Goal: Task Accomplishment & Management: Manage account settings

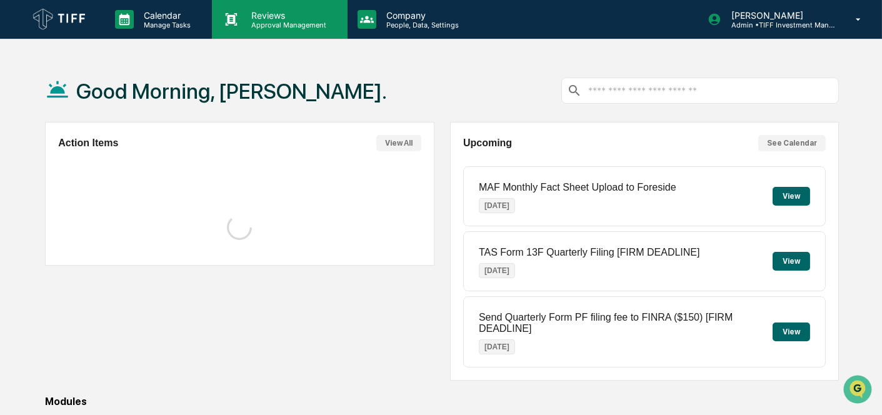
click at [239, 24] on icon at bounding box center [231, 19] width 19 height 19
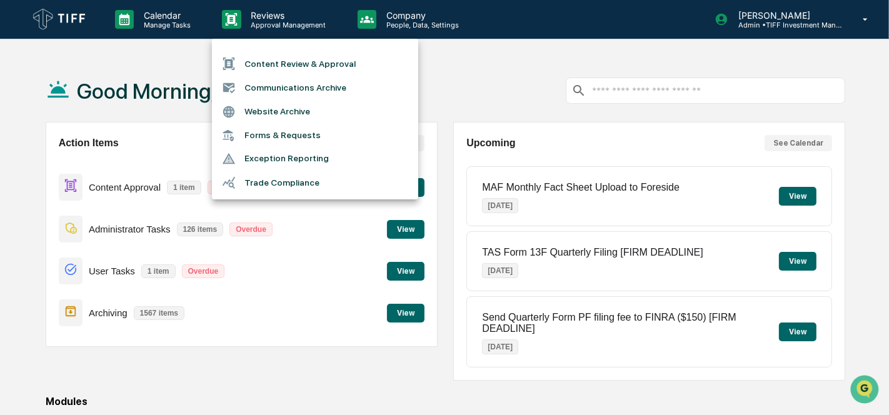
click at [275, 92] on li "Communications Archive" at bounding box center [315, 88] width 206 height 24
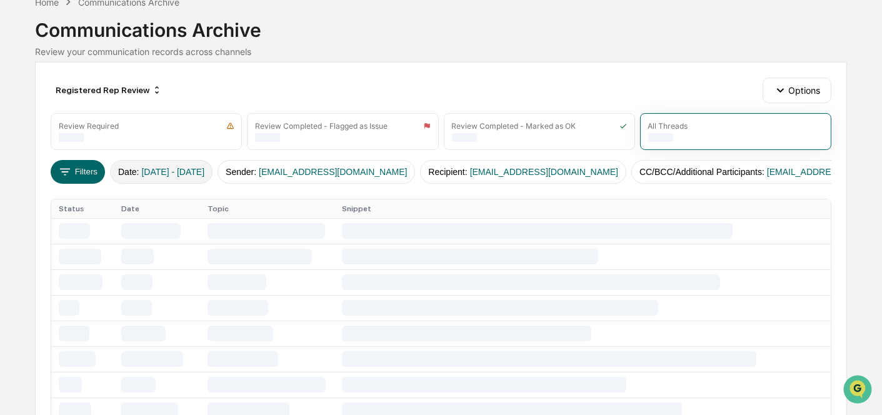
scroll to position [69, 0]
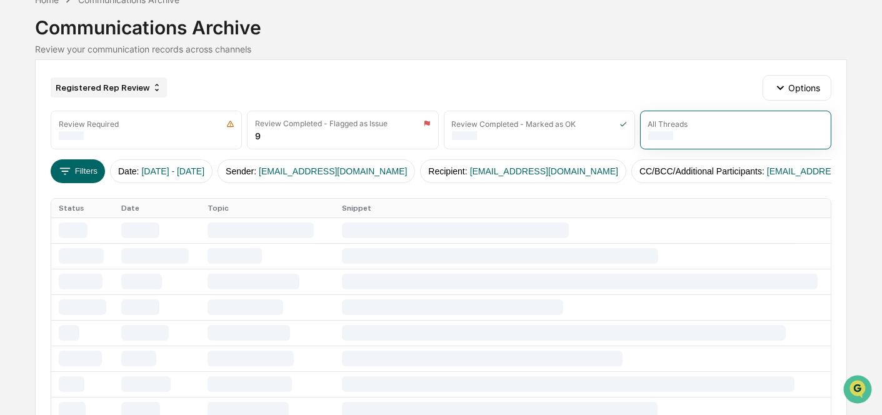
click at [123, 82] on div "Registered Rep Review" at bounding box center [109, 87] width 116 height 20
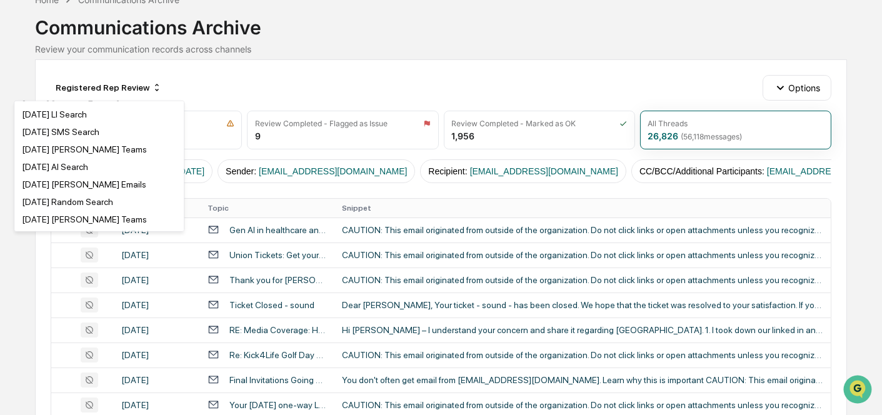
scroll to position [416, 0]
click at [113, 137] on div "[DATE] Random Search" at bounding box center [67, 132] width 91 height 10
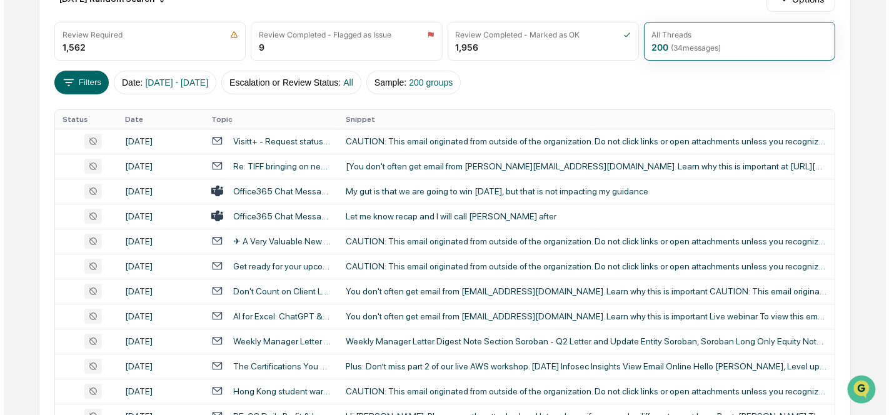
scroll to position [69, 0]
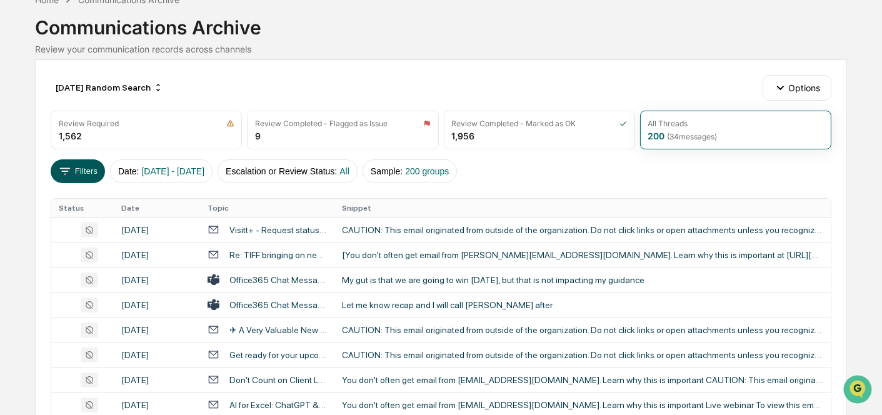
click at [77, 161] on button "Filters" at bounding box center [78, 171] width 54 height 24
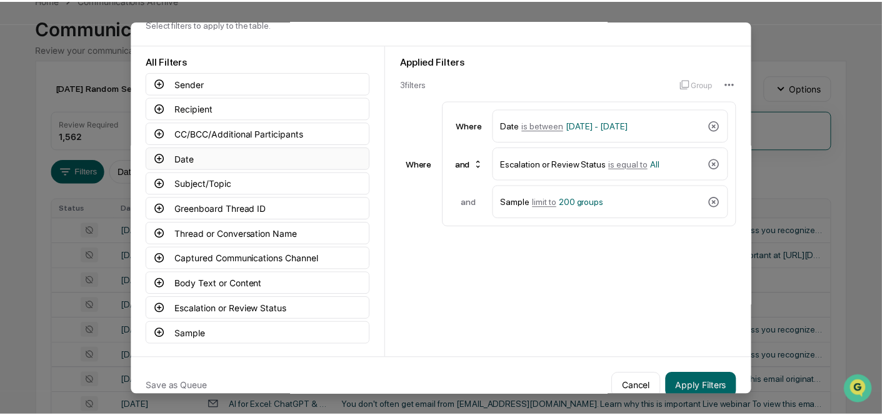
scroll to position [56, 0]
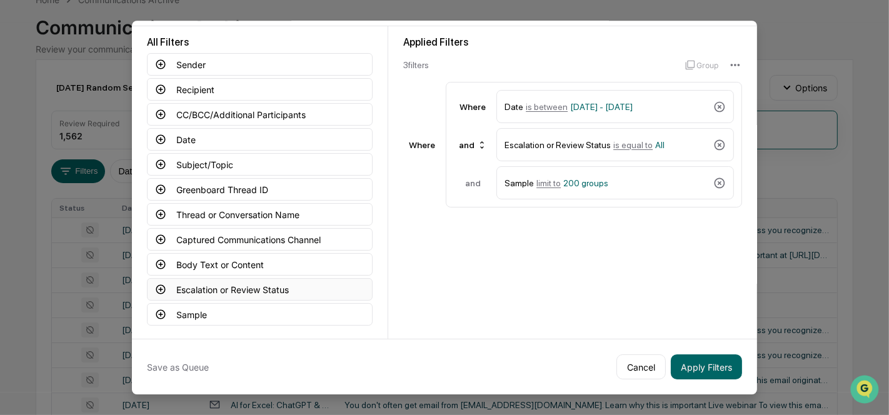
click at [276, 286] on button "Escalation or Review Status" at bounding box center [260, 289] width 226 height 22
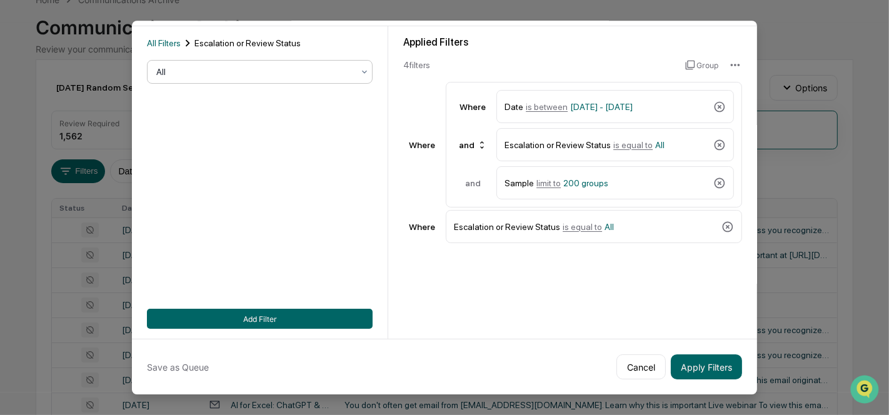
click at [235, 70] on div at bounding box center [254, 72] width 197 height 12
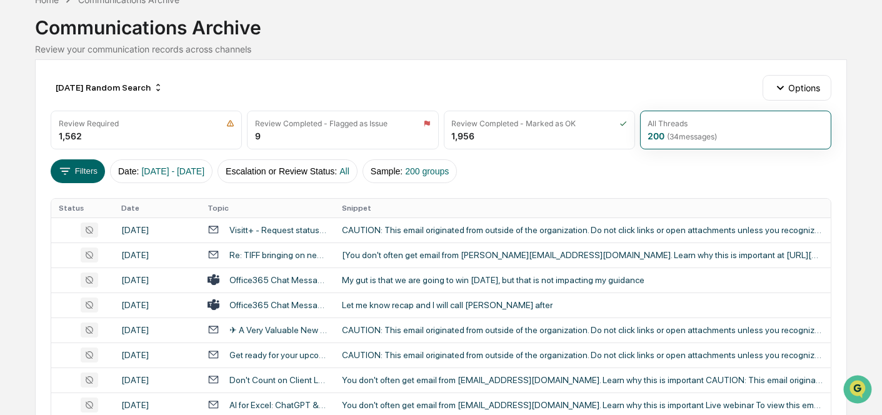
scroll to position [0, 0]
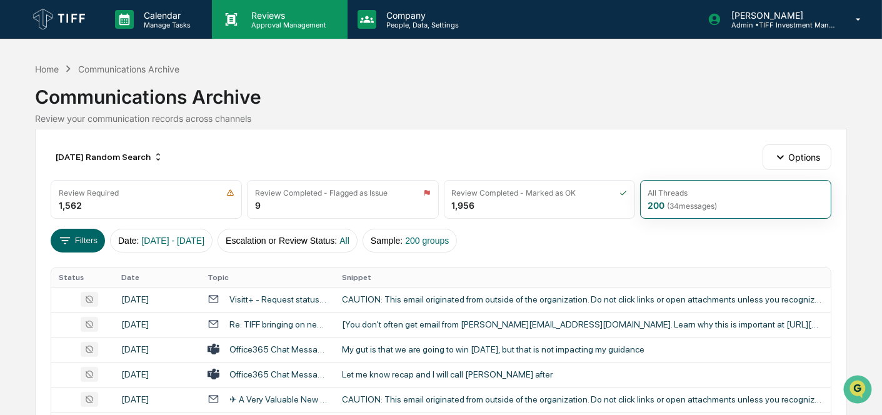
click at [251, 19] on p "Reviews" at bounding box center [286, 15] width 91 height 11
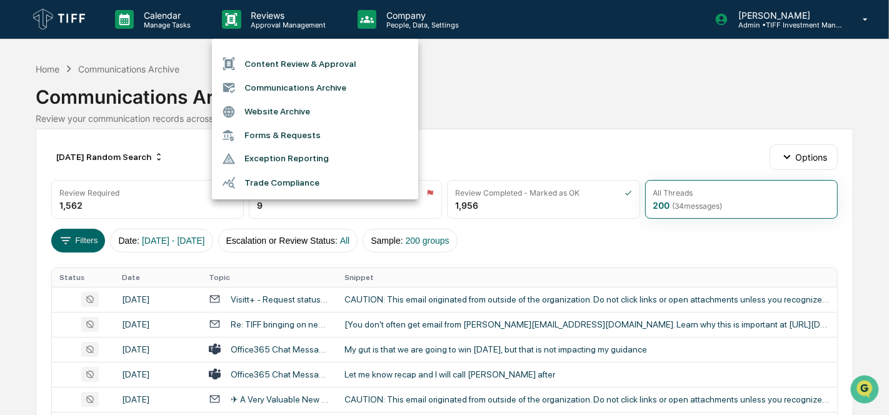
click at [809, 159] on div at bounding box center [444, 207] width 889 height 415
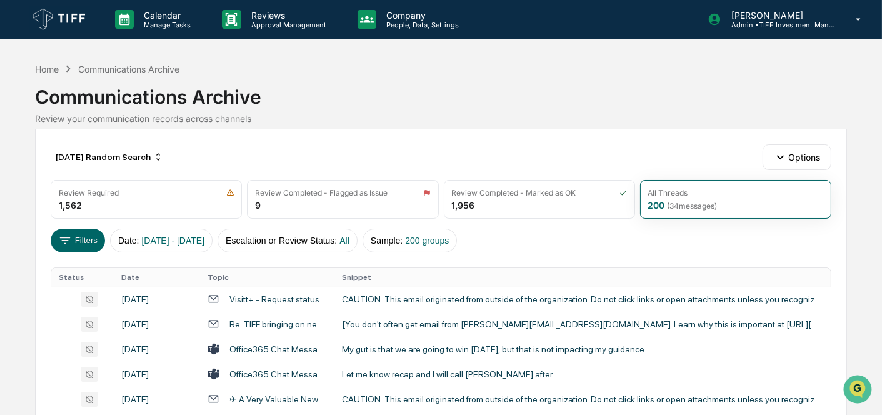
click at [809, 159] on div "Content Review & Approval Communications Archive Website Archive Forms & Reques…" at bounding box center [441, 207] width 882 height 415
click at [802, 160] on button "Options" at bounding box center [796, 156] width 68 height 25
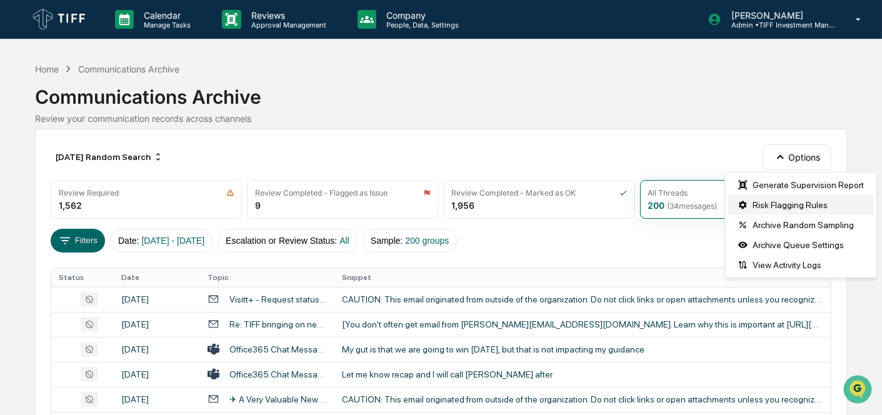
click at [787, 203] on div "Risk Flagging Rules" at bounding box center [800, 205] width 146 height 20
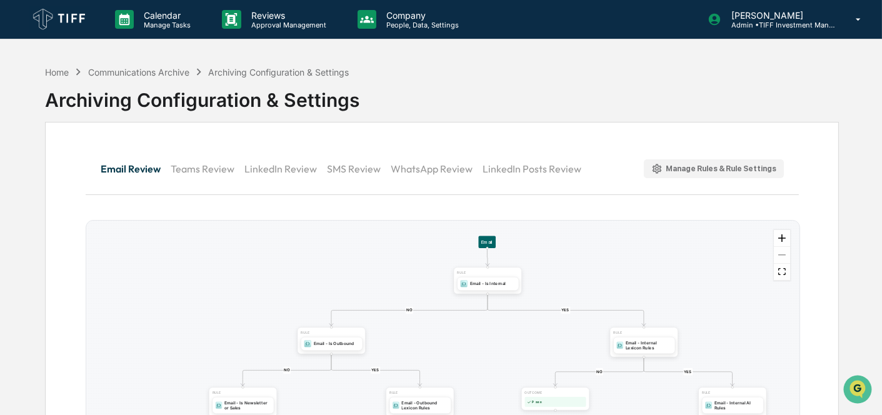
click at [263, 161] on button "LinkedIn Review" at bounding box center [285, 169] width 82 height 30
click at [364, 167] on button "SMS Review" at bounding box center [358, 169] width 64 height 30
click at [436, 159] on button "WhatsApp Review" at bounding box center [437, 169] width 92 height 30
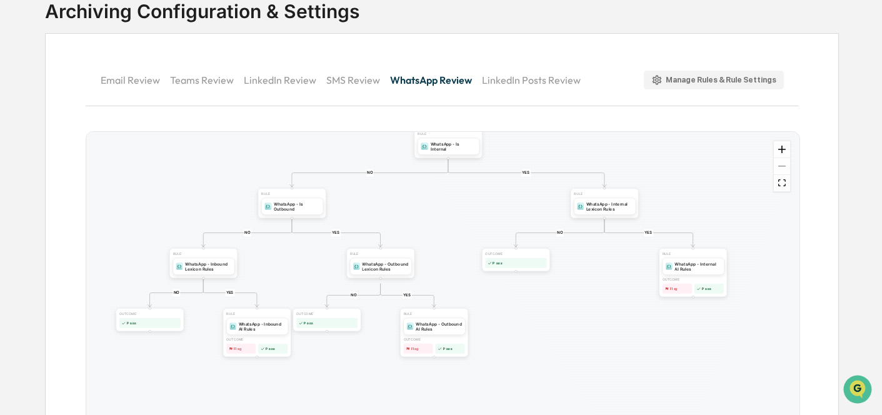
scroll to position [139, 0]
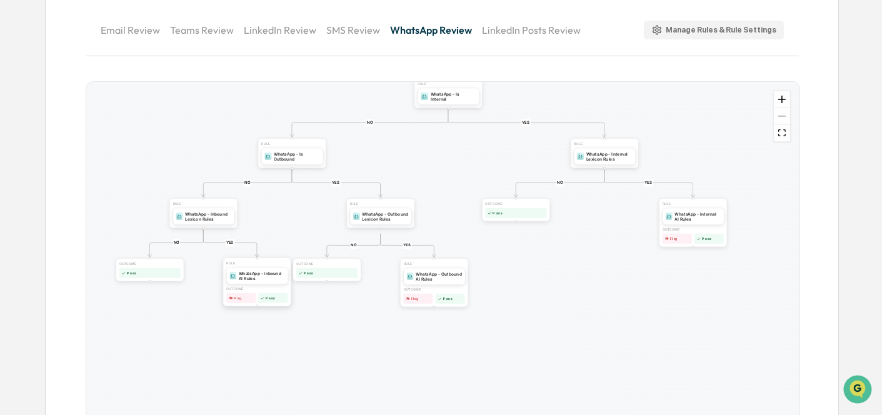
click at [266, 276] on div "WhatsApp - Inbound AI Rules" at bounding box center [262, 276] width 46 height 10
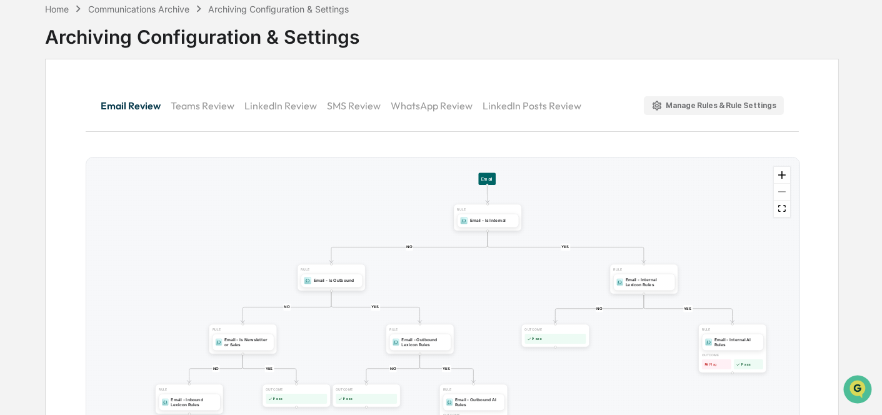
scroll to position [128, 0]
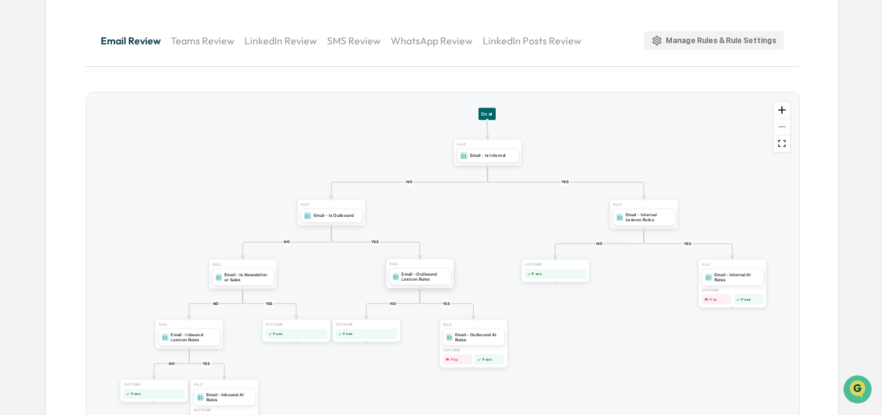
click at [412, 274] on div "Email - Outbound Lexicon Rules" at bounding box center [424, 277] width 46 height 10
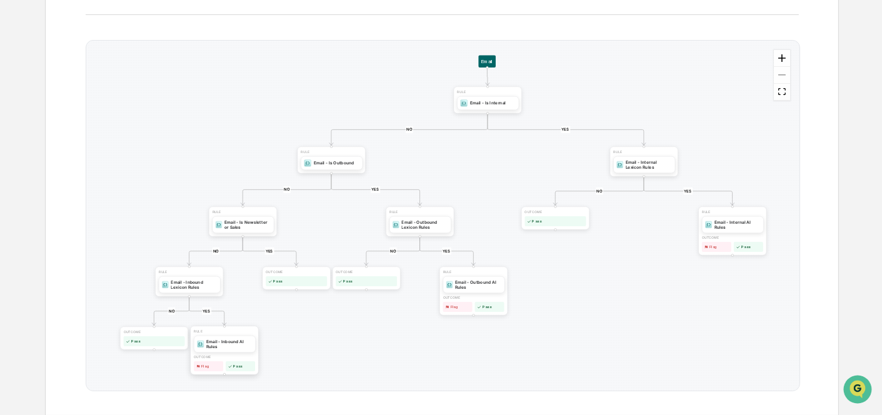
click at [219, 349] on div "Email - Inbound AI Rules" at bounding box center [225, 344] width 62 height 17
click at [221, 344] on div "Email - Inbound AI Rules" at bounding box center [229, 344] width 46 height 10
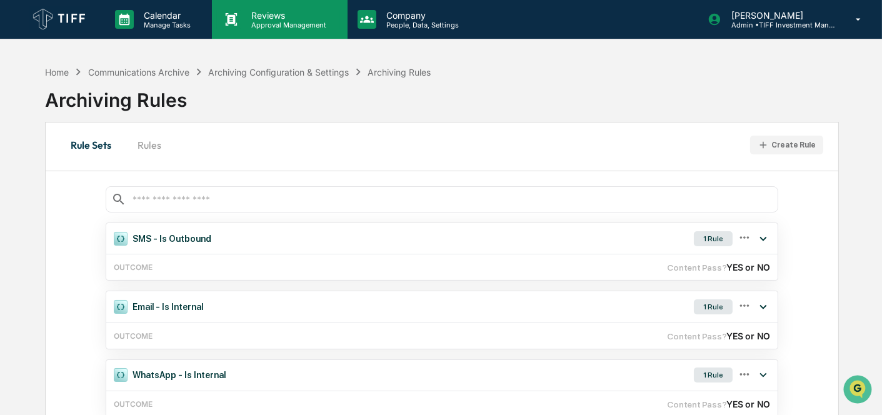
click at [297, 12] on p "Reviews" at bounding box center [286, 15] width 91 height 11
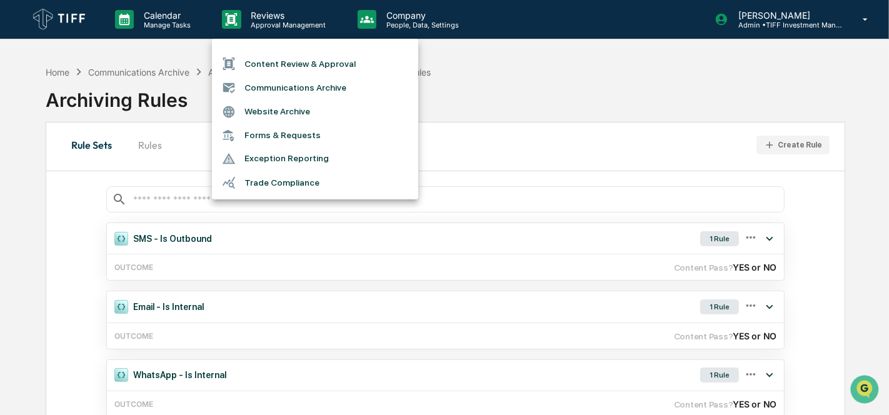
click at [299, 94] on li "Communications Archive" at bounding box center [315, 88] width 206 height 24
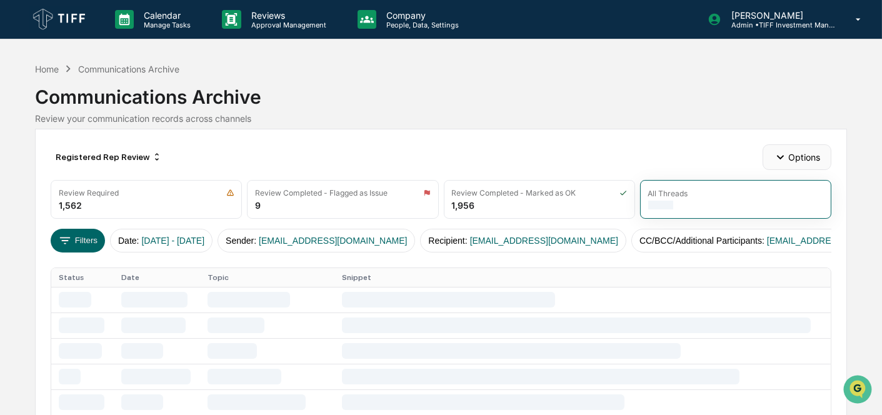
click at [813, 164] on button "Options" at bounding box center [796, 156] width 68 height 25
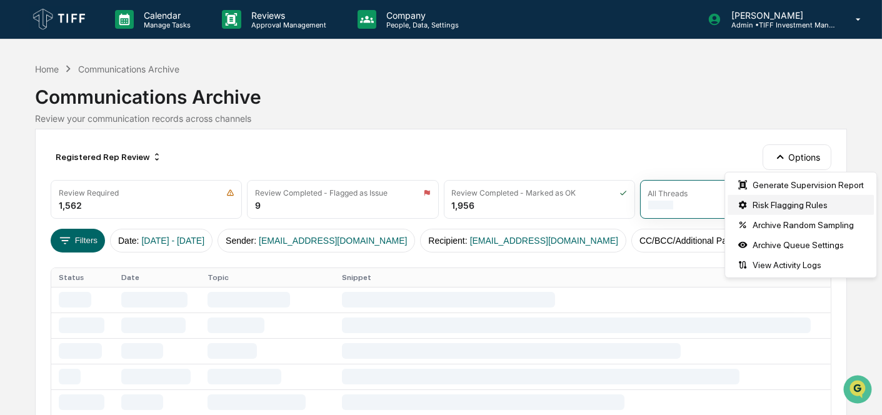
click at [801, 205] on div "Risk Flagging Rules" at bounding box center [800, 205] width 146 height 20
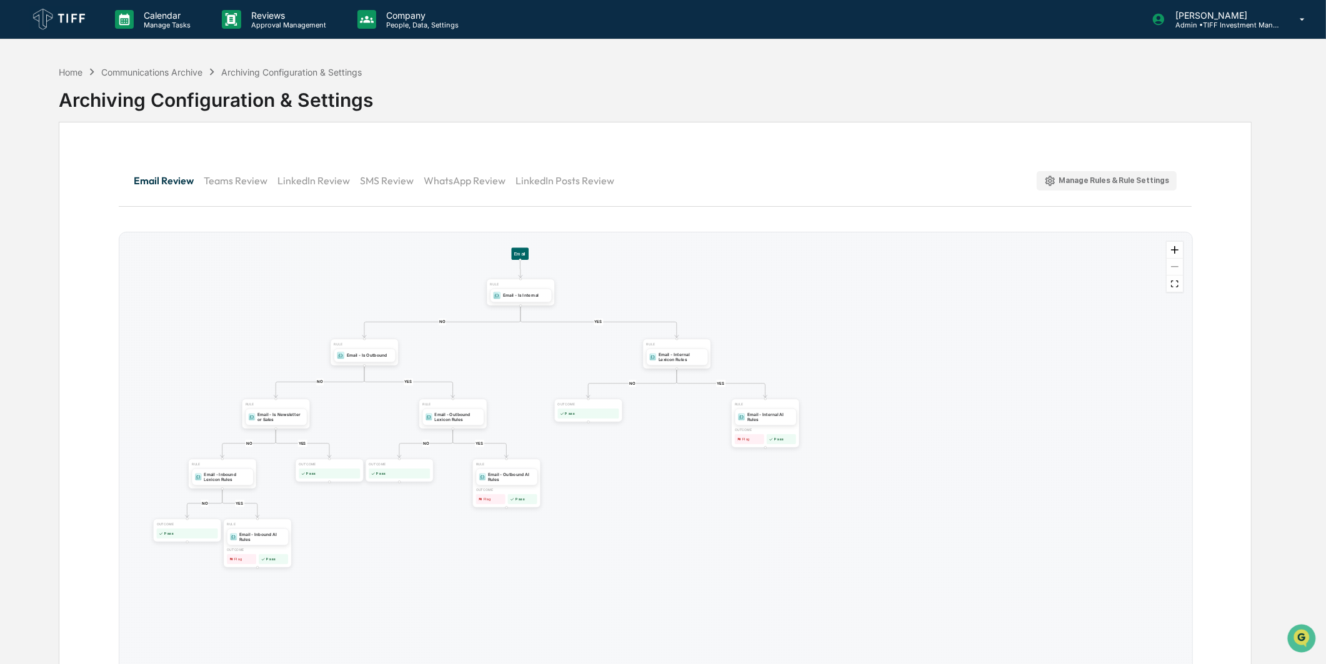
click at [325, 175] on button "LinkedIn Review" at bounding box center [318, 181] width 82 height 30
click at [385, 184] on button "SMS Review" at bounding box center [391, 181] width 64 height 30
click at [454, 179] on button "WhatsApp Review" at bounding box center [470, 181] width 92 height 30
click at [542, 178] on button "LinkedIn Posts Review" at bounding box center [569, 181] width 109 height 30
click at [881, 167] on div "Email Review Teams Review LinkedIn Review SMS Review WhatsApp Review LinkedIn P…" at bounding box center [655, 180] width 1073 height 45
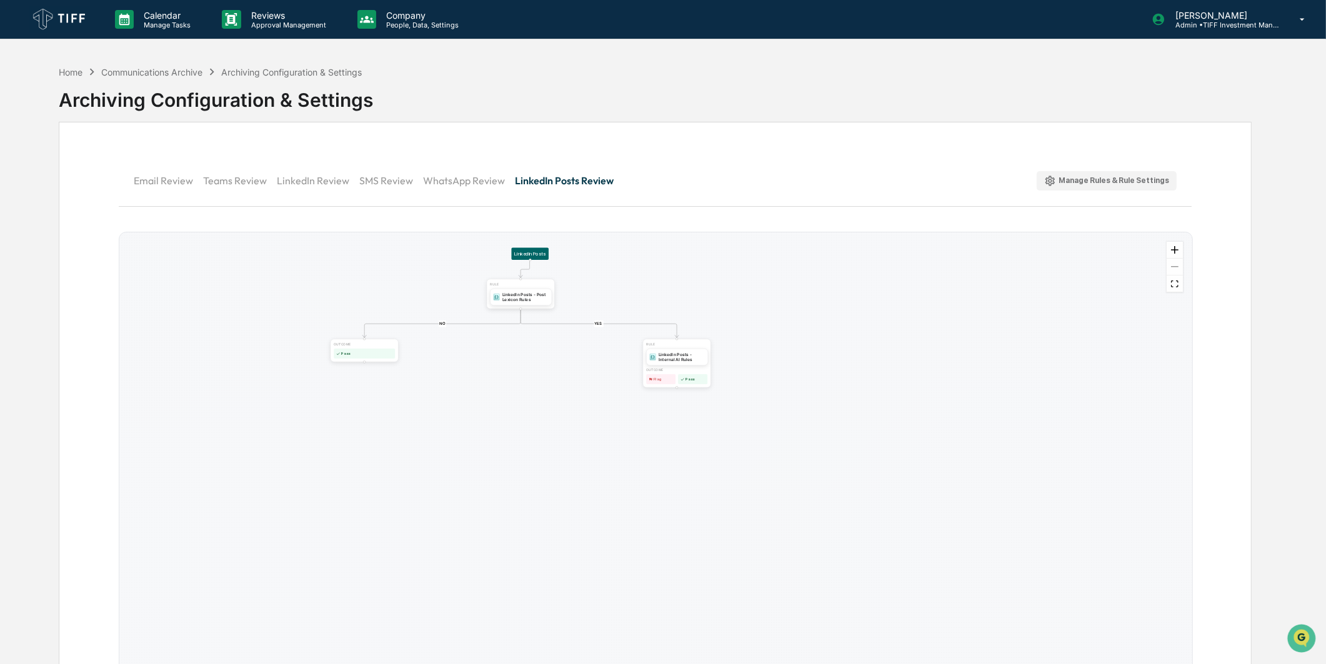
click at [881, 175] on div "Manage Rules & Rule Settings" at bounding box center [1106, 181] width 125 height 12
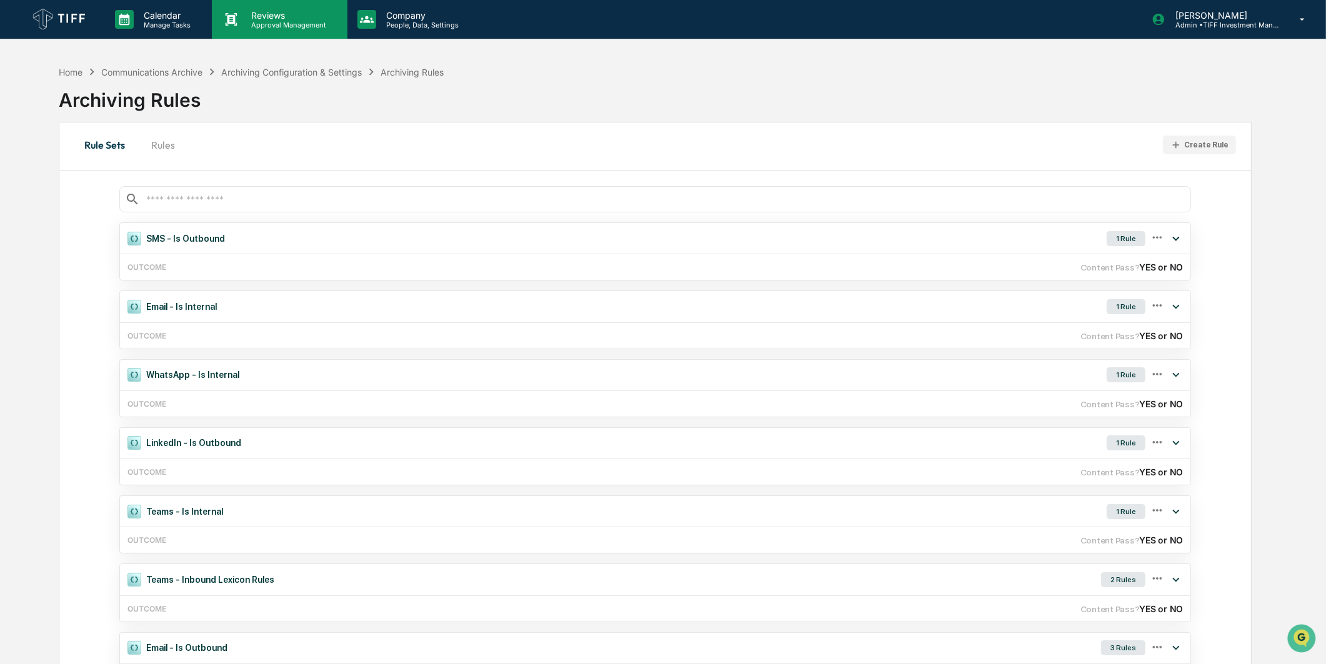
click at [261, 27] on p "Approval Management" at bounding box center [286, 25] width 91 height 9
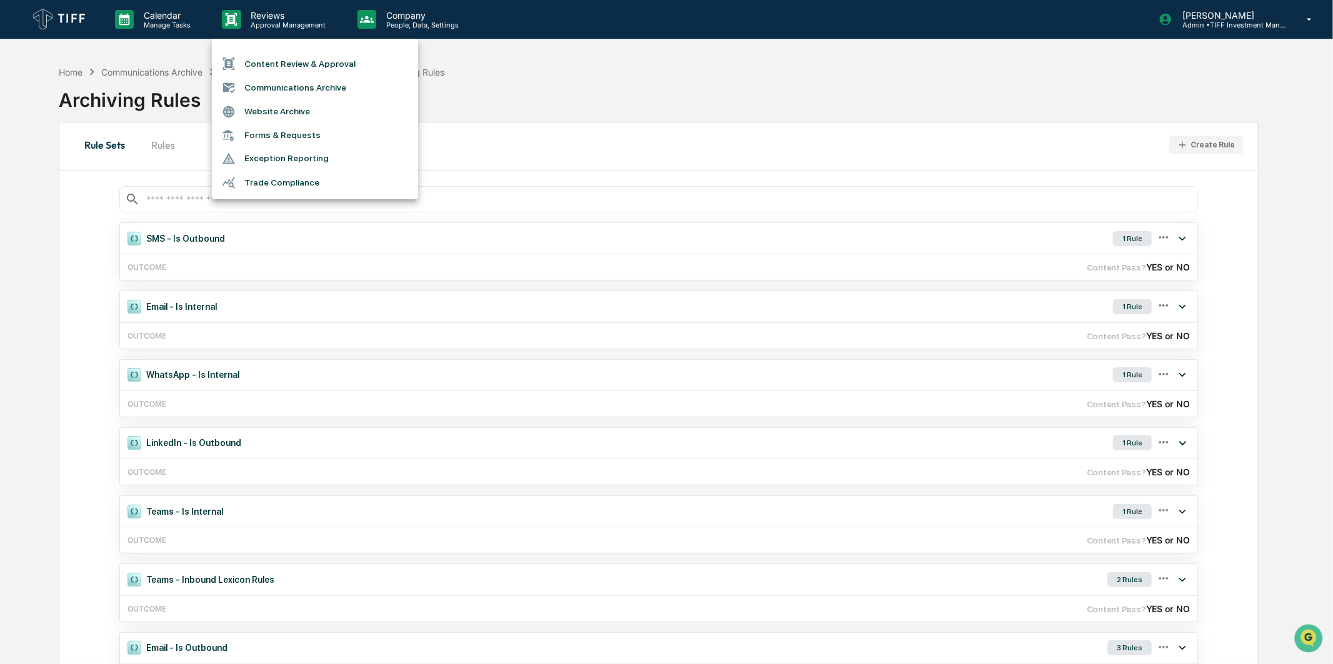
click at [283, 91] on li "Communications Archive" at bounding box center [315, 88] width 206 height 24
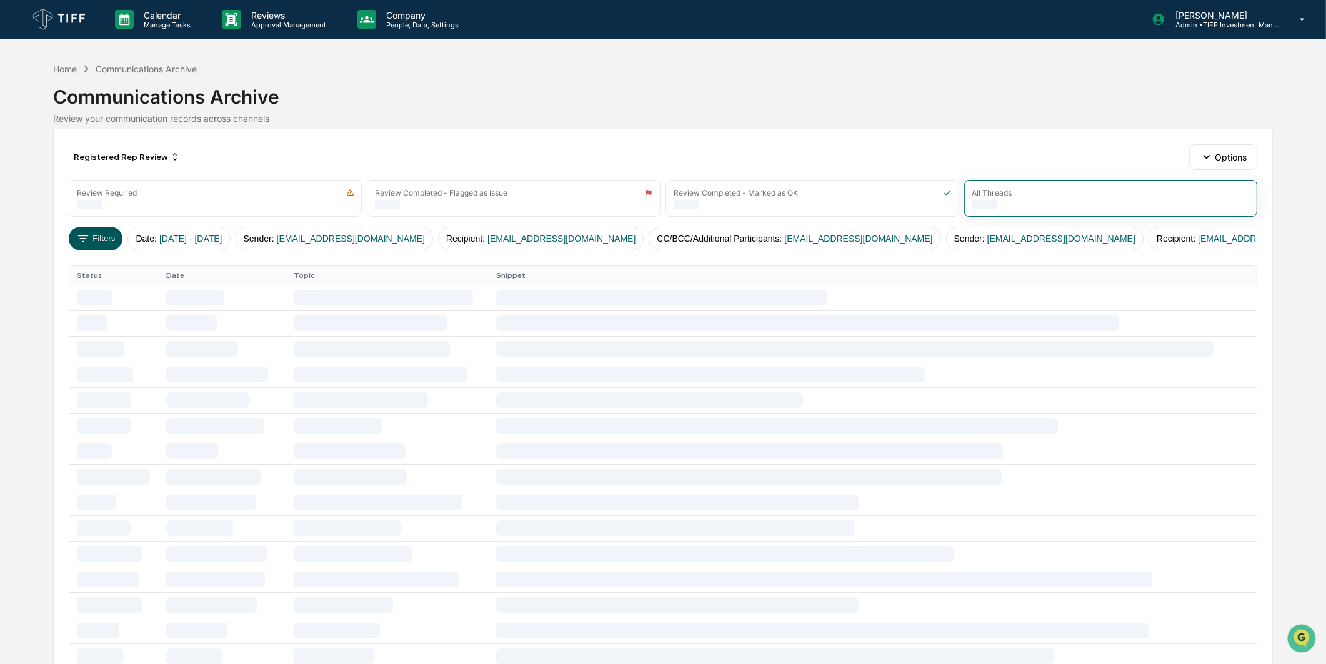
click at [80, 246] on button "Filters" at bounding box center [96, 239] width 54 height 24
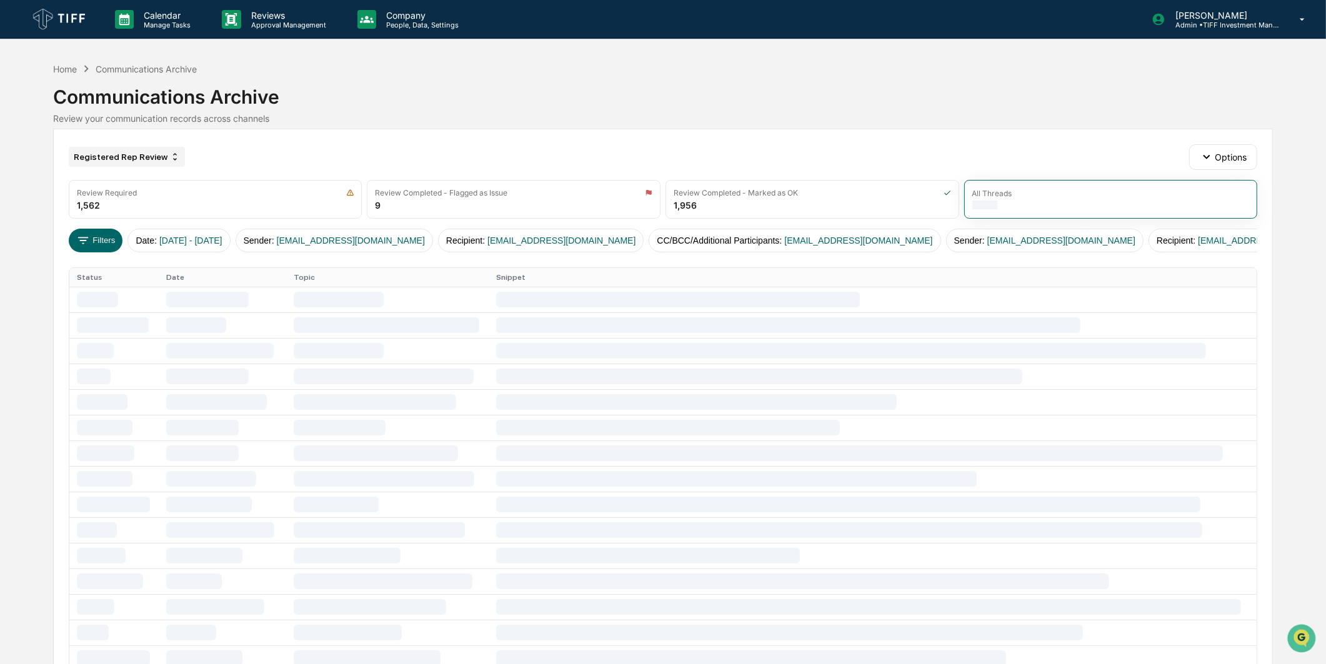
click at [137, 153] on div "Registered Rep Review" at bounding box center [127, 157] width 116 height 20
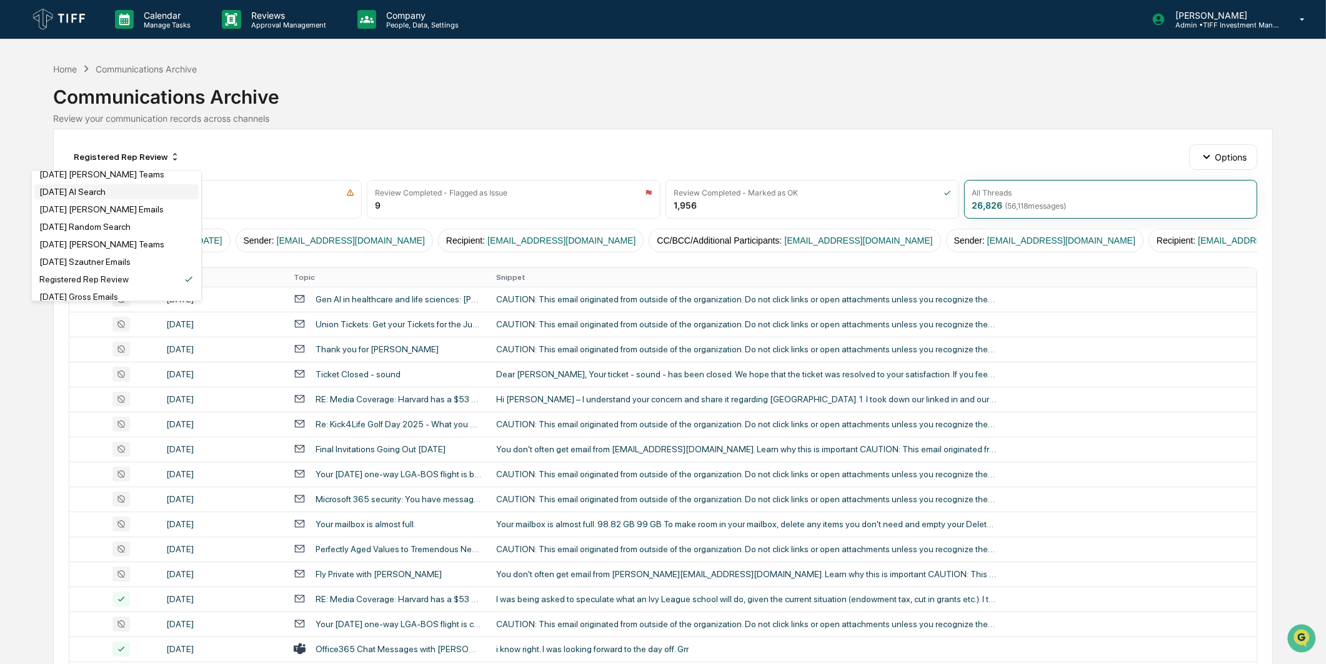
scroll to position [416, 0]
click at [131, 207] on div "[DATE] Random Search" at bounding box center [84, 202] width 91 height 10
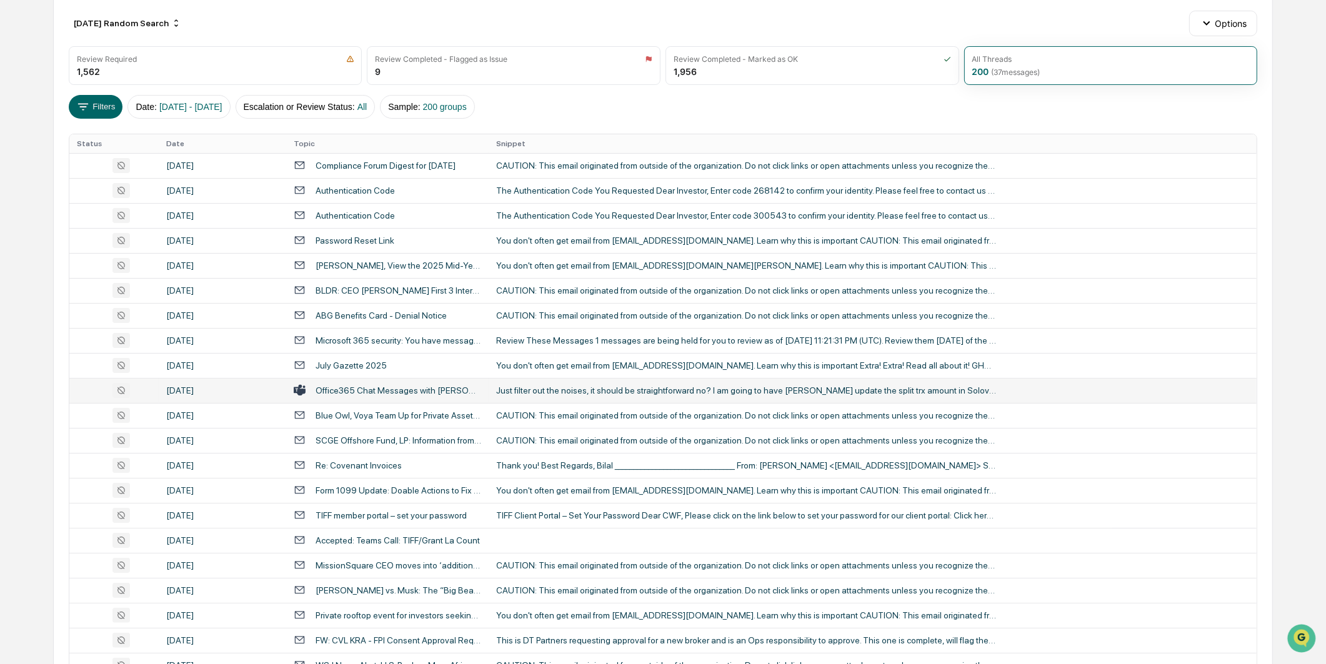
scroll to position [317, 0]
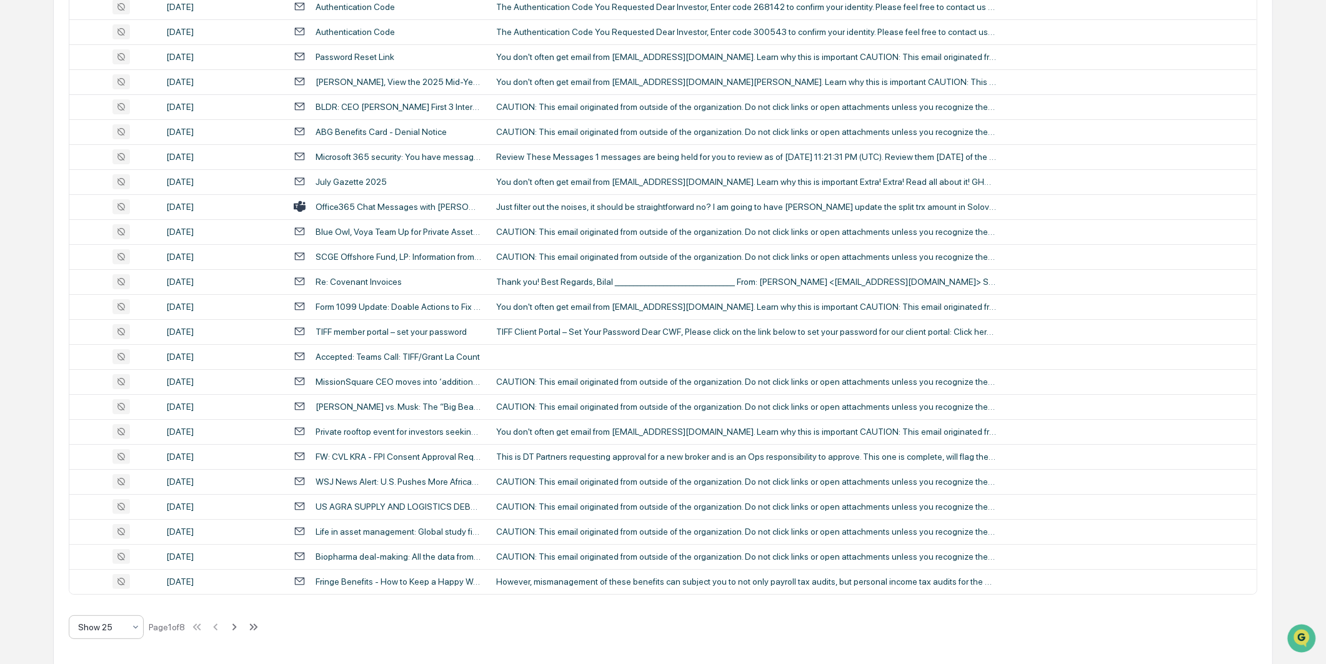
click at [116, 414] on div at bounding box center [101, 627] width 46 height 12
click at [117, 414] on div "Show 100" at bounding box center [106, 594] width 74 height 25
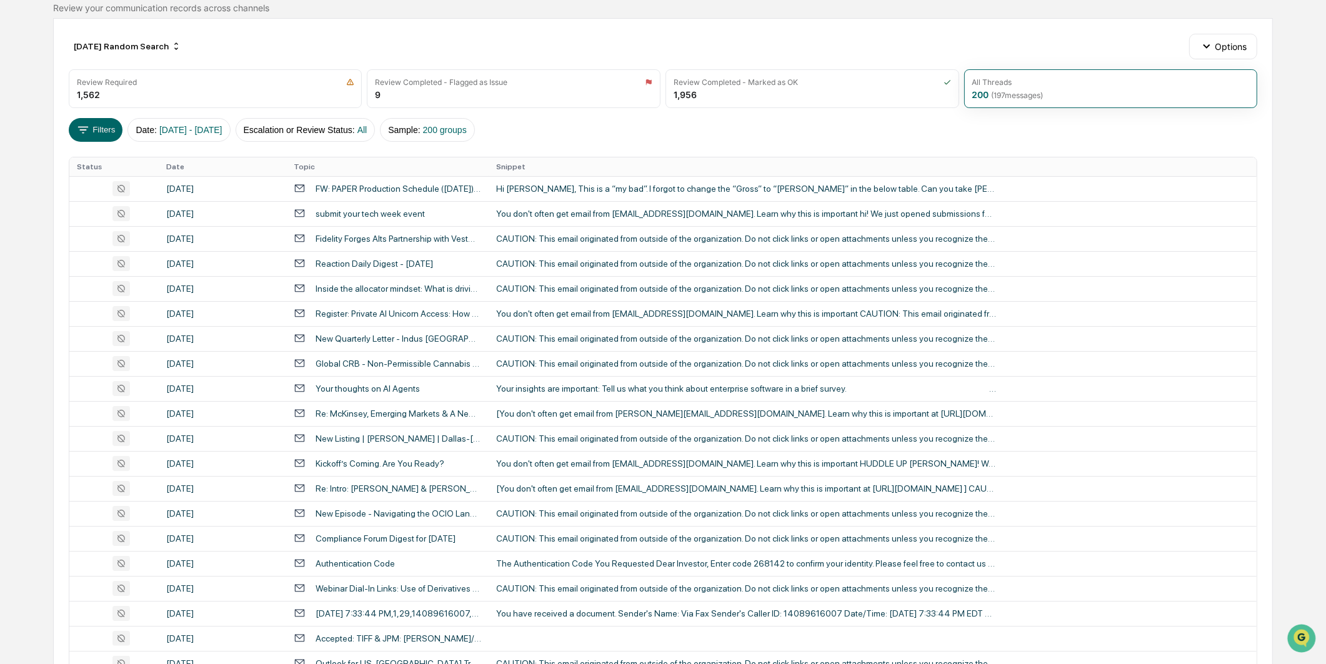
scroll to position [0, 0]
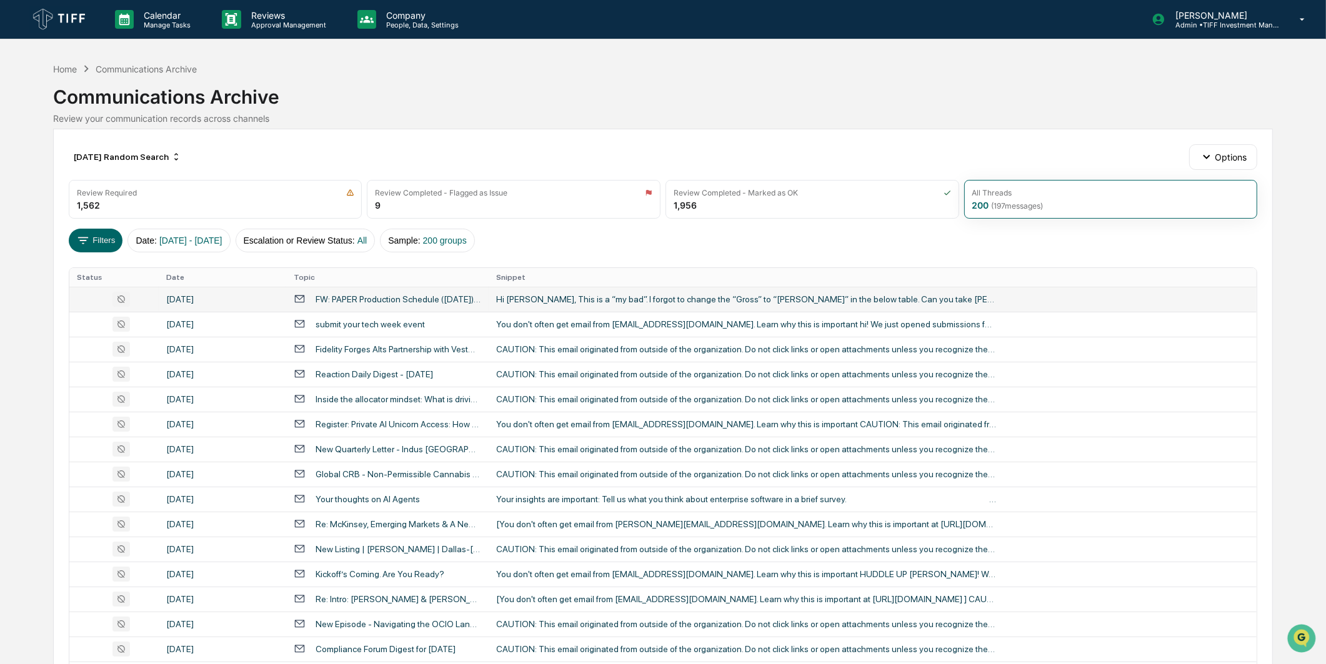
click at [424, 306] on td "FW: PAPER Production Schedule (Sept 10): AI Hedge Funds" at bounding box center [387, 299] width 202 height 25
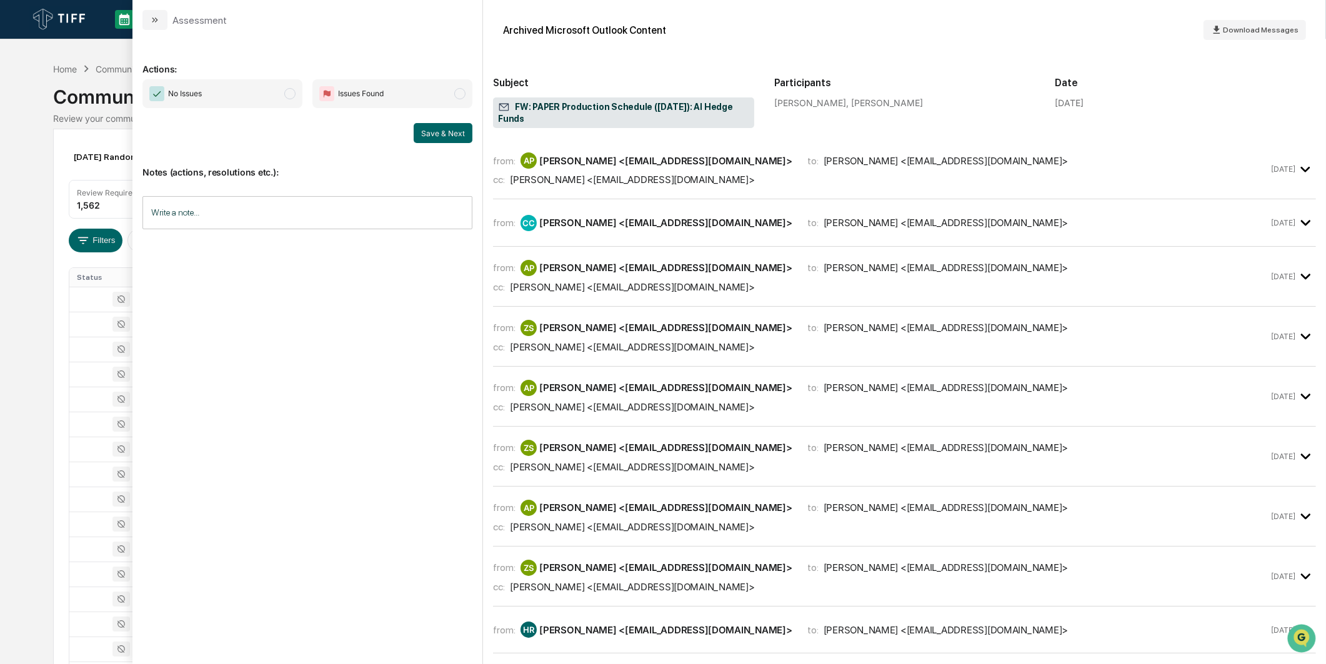
click at [284, 100] on span "No Issues" at bounding box center [222, 93] width 160 height 29
click at [432, 134] on button "Save & Next" at bounding box center [443, 133] width 59 height 20
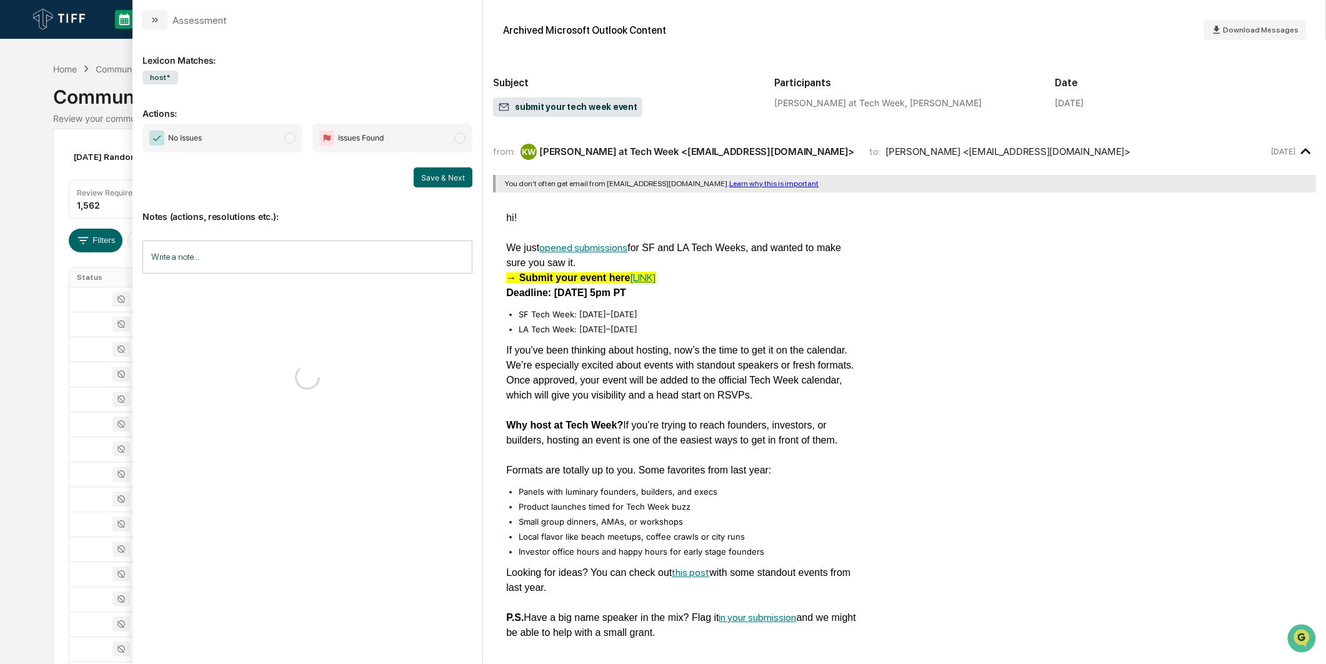
click at [314, 139] on span "Issues Found" at bounding box center [392, 138] width 160 height 29
click at [295, 139] on span "modal" at bounding box center [289, 137] width 11 height 11
click at [429, 178] on button "Save & Next" at bounding box center [443, 177] width 59 height 20
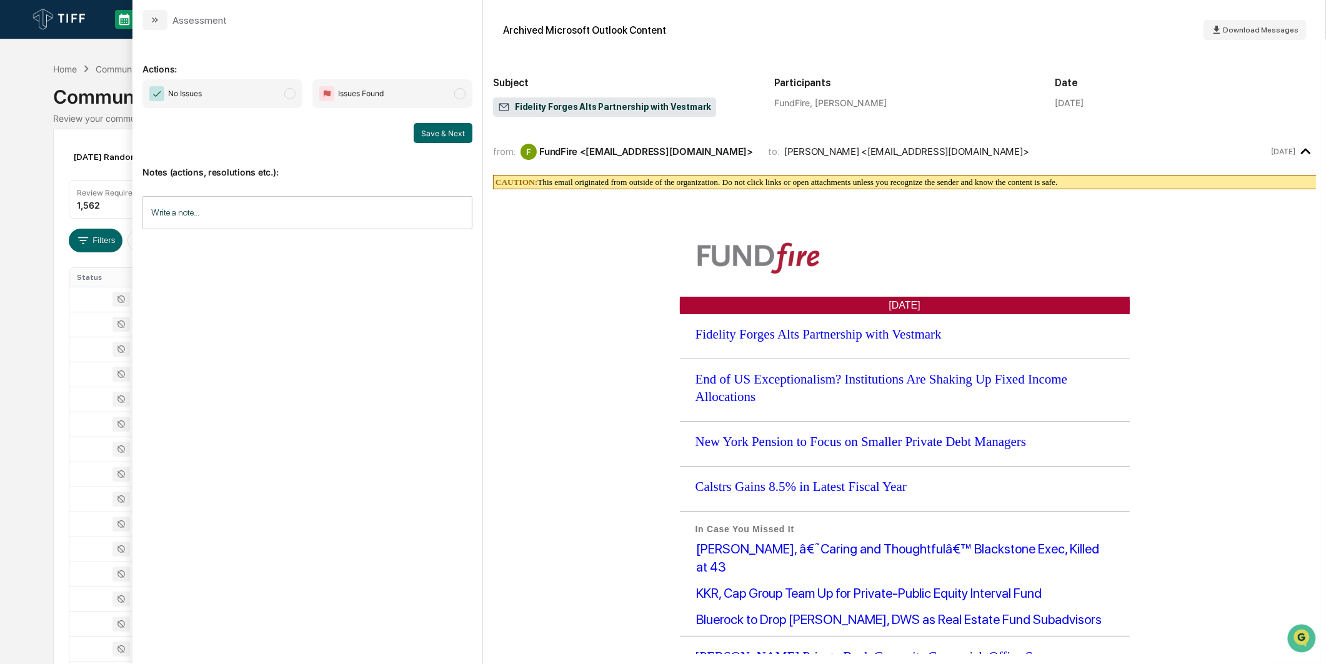
click at [260, 91] on span "No Issues" at bounding box center [222, 93] width 160 height 29
click at [427, 138] on button "Save & Next" at bounding box center [443, 133] width 59 height 20
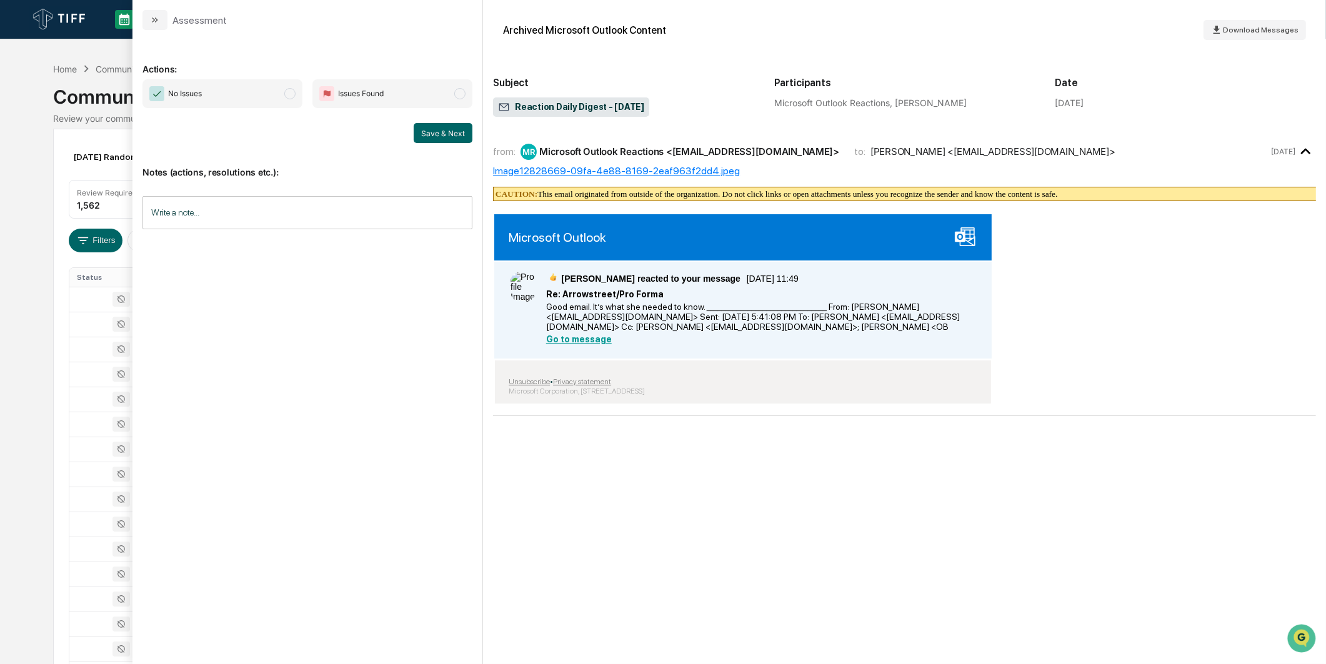
click at [271, 101] on span "No Issues" at bounding box center [222, 93] width 160 height 29
click at [429, 132] on button "Save & Next" at bounding box center [443, 133] width 59 height 20
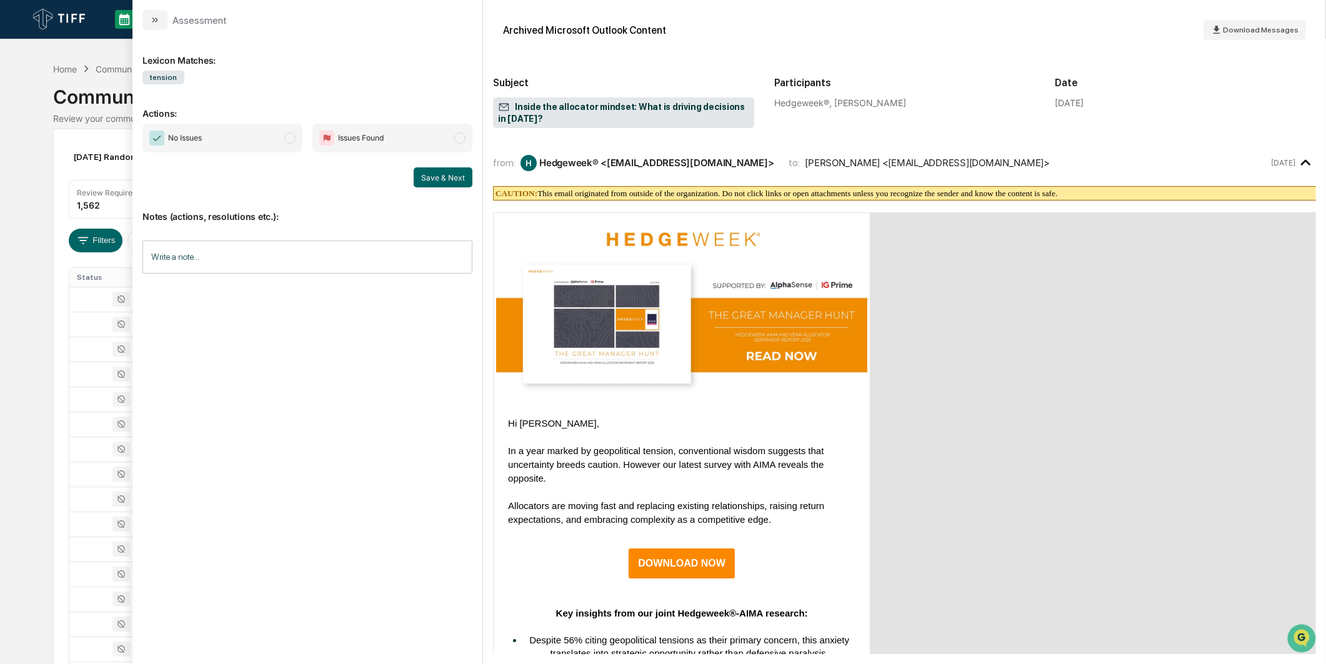
click at [274, 134] on span "No Issues" at bounding box center [222, 138] width 160 height 29
click at [452, 172] on button "Save & Next" at bounding box center [443, 177] width 59 height 20
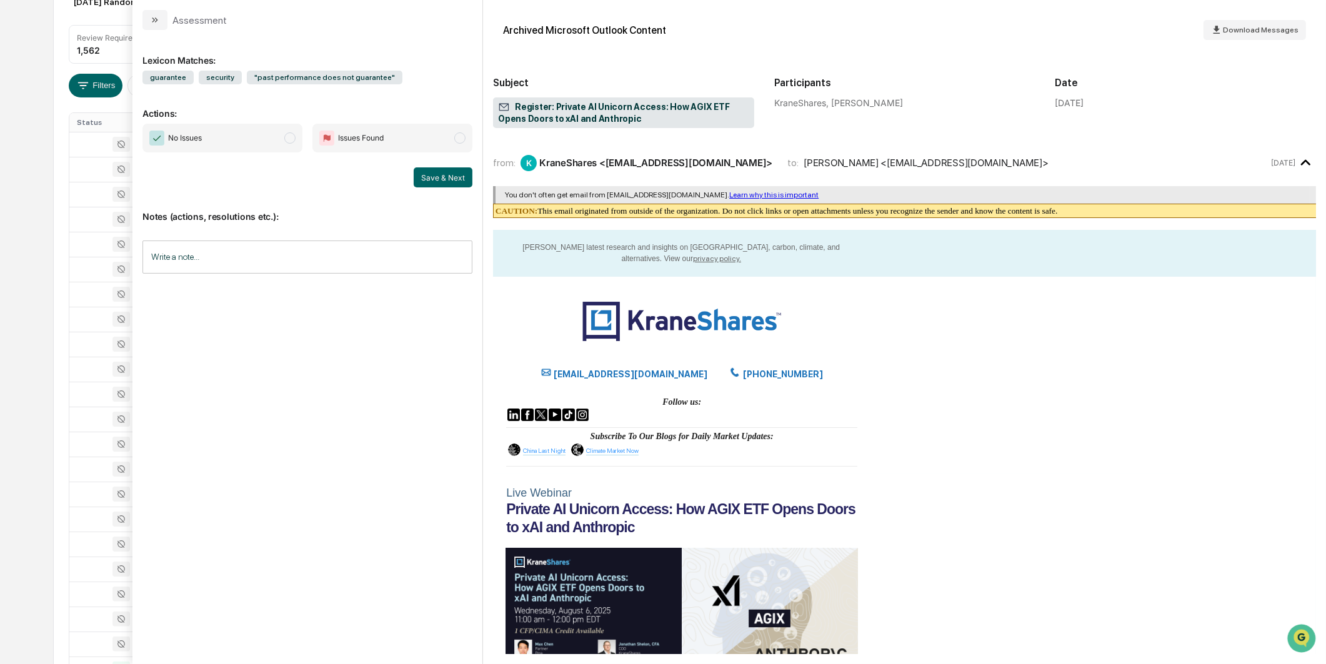
scroll to position [347, 0]
click at [282, 144] on span "No Issues" at bounding box center [222, 138] width 160 height 29
click at [426, 175] on button "Save & Next" at bounding box center [443, 177] width 59 height 20
